Goal: Information Seeking & Learning: Understand process/instructions

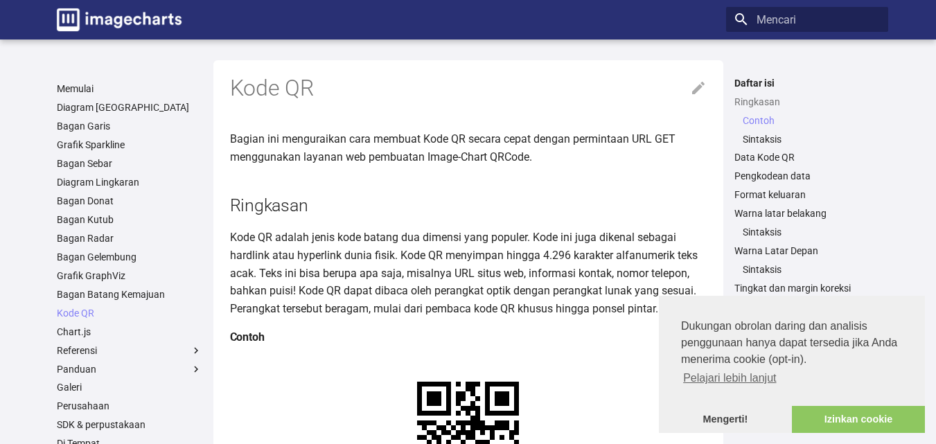
scroll to position [277, 0]
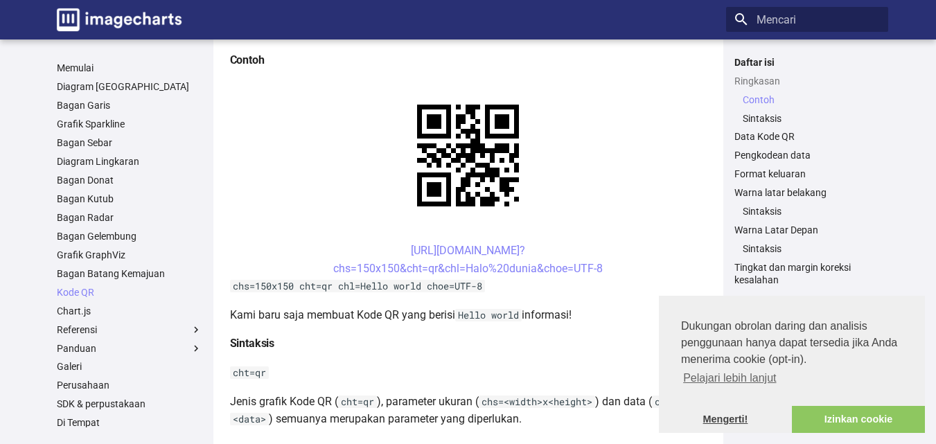
click at [737, 418] on font "Mengerti!" at bounding box center [725, 419] width 45 height 11
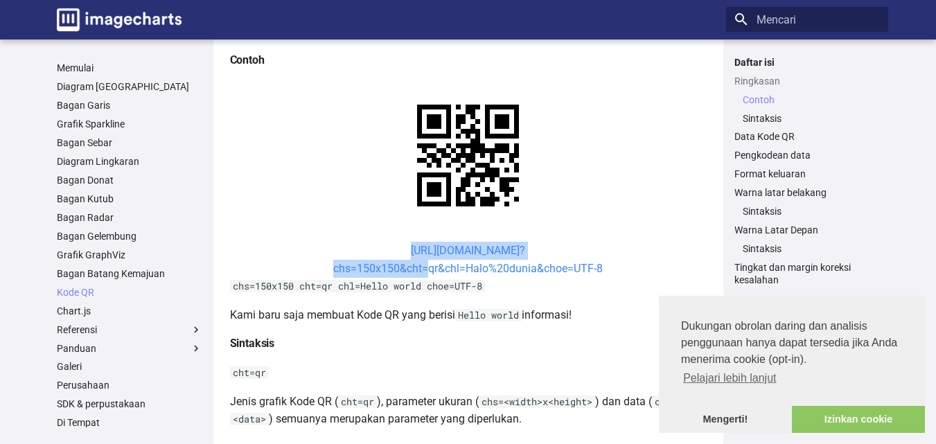
drag, startPoint x: 365, startPoint y: 244, endPoint x: 428, endPoint y: 267, distance: 66.4
click at [428, 267] on center "[URL][DOMAIN_NAME]? chs=150x150&cht=qr&chl=Halo%20dunia&choe=UTF-8" at bounding box center [468, 259] width 477 height 35
drag, startPoint x: 362, startPoint y: 245, endPoint x: 463, endPoint y: 274, distance: 104.6
click at [463, 274] on center "[URL][DOMAIN_NAME]? chs=150x150&cht=qr&chl=Halo%20dunia&choe=UTF-8" at bounding box center [468, 259] width 477 height 35
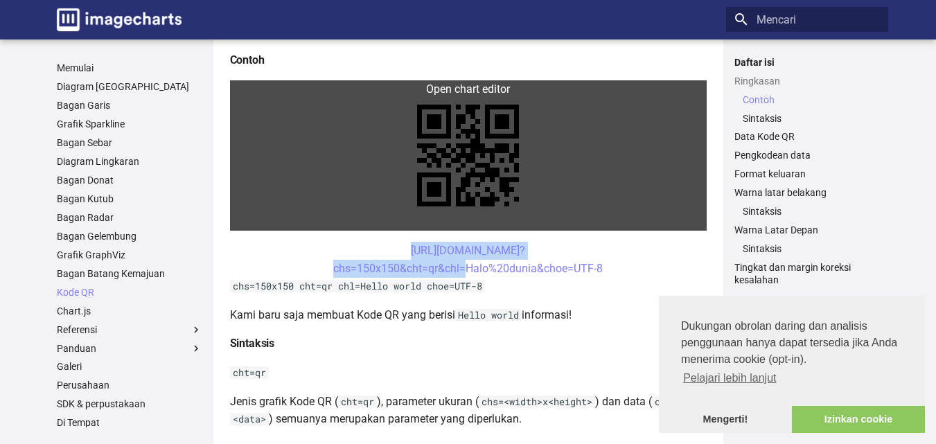
drag, startPoint x: 435, startPoint y: 258, endPoint x: 336, endPoint y: 220, distance: 105.9
click at [336, 220] on link at bounding box center [468, 155] width 477 height 150
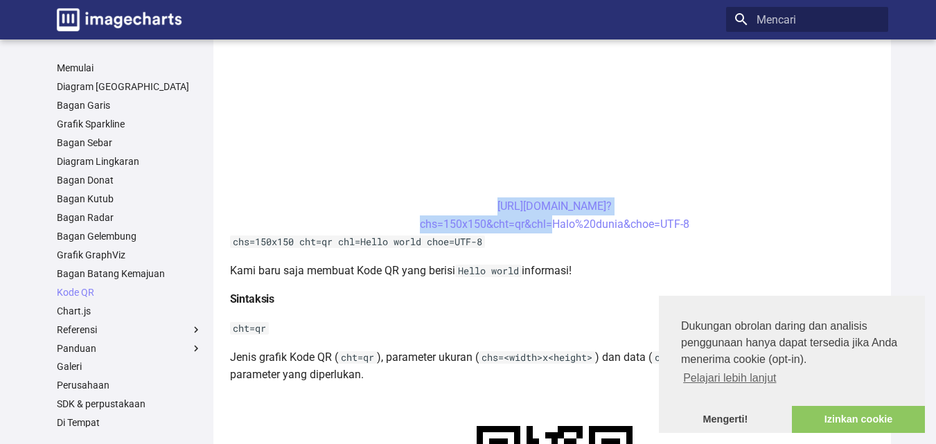
scroll to position [508, 0]
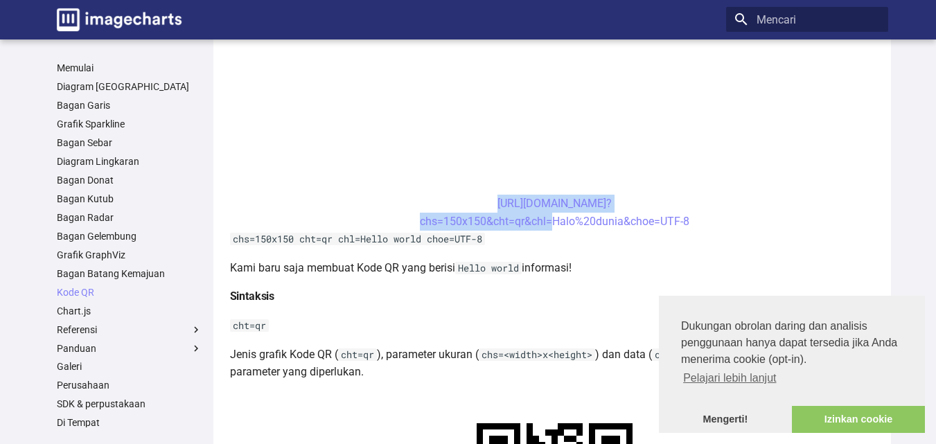
click at [379, 206] on center "[URL][DOMAIN_NAME]? chs=150x150&cht=qr&chl=Halo%20dunia&choe=UTF-8" at bounding box center [555, 212] width 650 height 35
drag, startPoint x: 431, startPoint y: 202, endPoint x: 552, endPoint y: 226, distance: 122.9
click at [552, 226] on center "[URL][DOMAIN_NAME]? chs=150x150&cht=qr&chl=Halo%20dunia&choe=UTF-8" at bounding box center [555, 212] width 650 height 35
copy link "[URL][DOMAIN_NAME]? chs=150x150&cht=qr&chl="
